Goal: Information Seeking & Learning: Learn about a topic

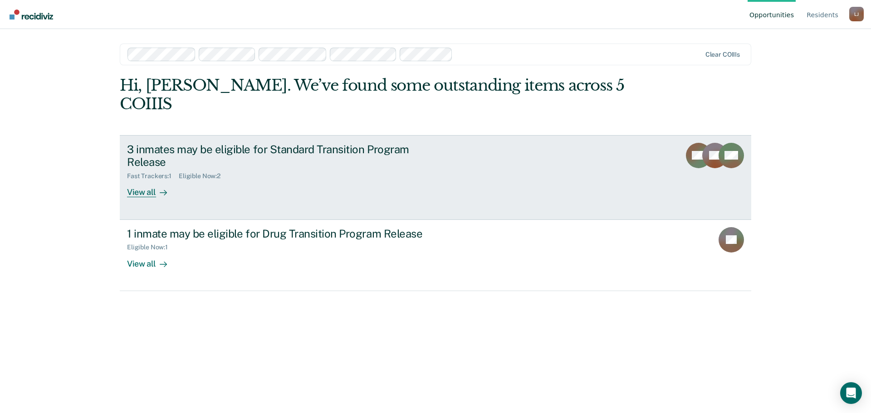
click at [153, 180] on div "View all" at bounding box center [152, 189] width 51 height 18
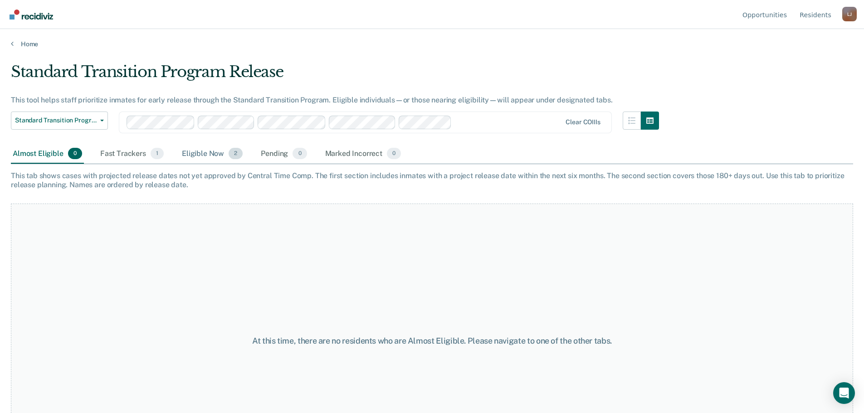
click at [184, 153] on div "Eligible Now 2" at bounding box center [212, 154] width 64 height 20
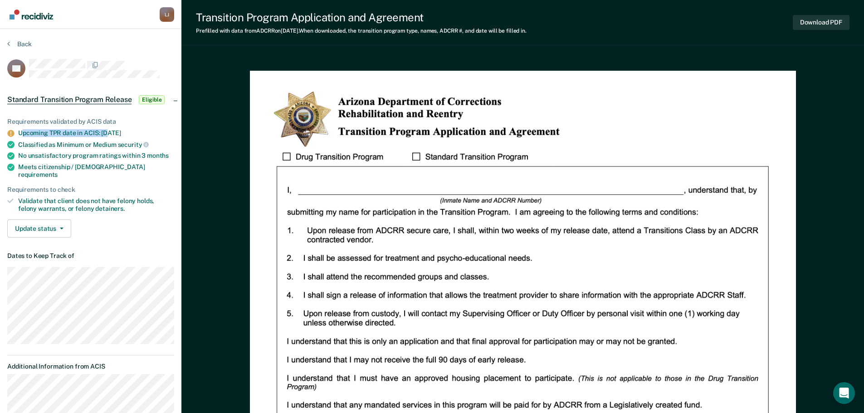
drag, startPoint x: 24, startPoint y: 130, endPoint x: 109, endPoint y: 130, distance: 84.8
click at [109, 130] on div "Upcoming TPR date in ACIS: [DATE]" at bounding box center [96, 133] width 156 height 8
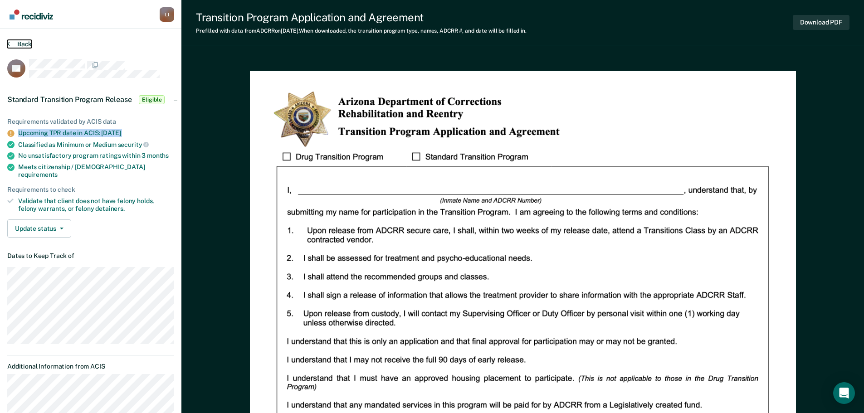
click at [25, 41] on button "Back" at bounding box center [19, 44] width 24 height 8
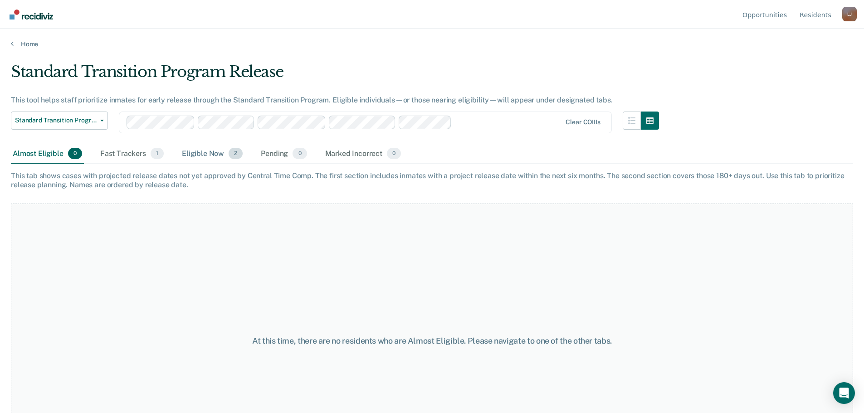
click at [225, 161] on div "Eligible Now 2" at bounding box center [212, 154] width 64 height 20
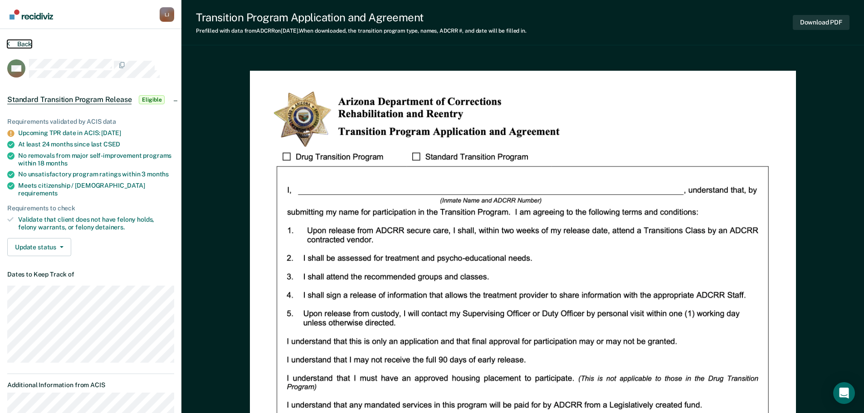
click at [21, 40] on button "Back" at bounding box center [19, 44] width 24 height 8
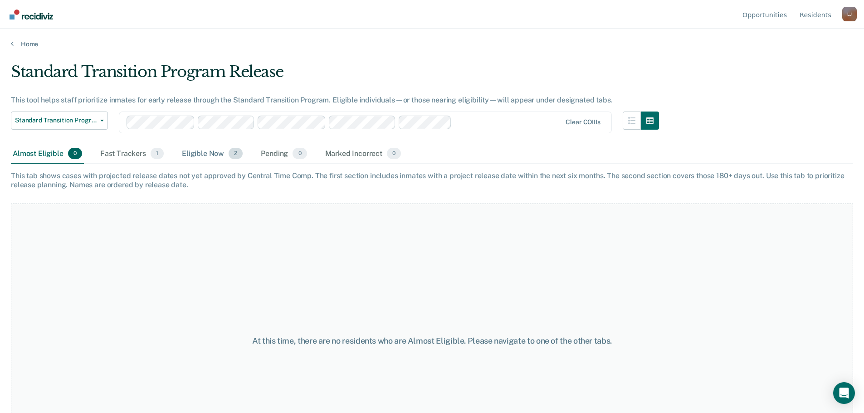
click at [203, 151] on div "Eligible Now 2" at bounding box center [212, 154] width 64 height 20
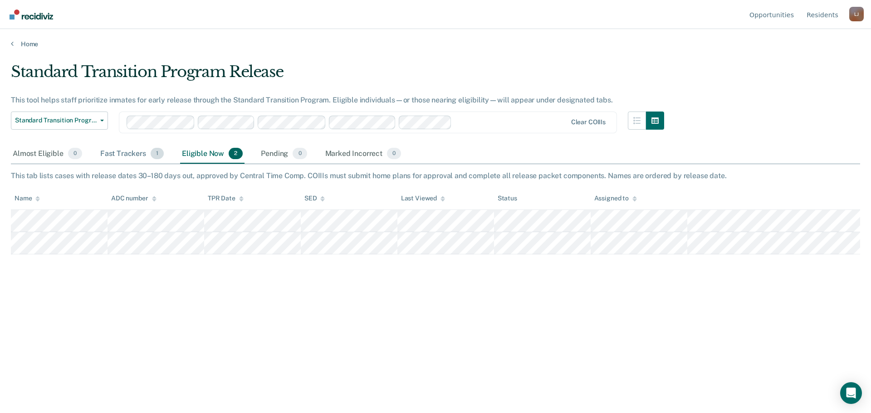
click at [130, 161] on div "Fast Trackers 1" at bounding box center [131, 154] width 67 height 20
